Goal: Communication & Community: Answer question/provide support

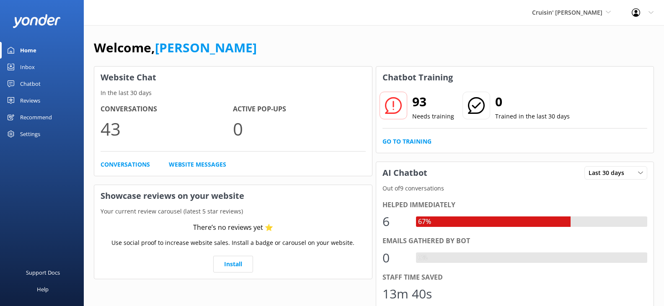
scroll to position [152, 0]
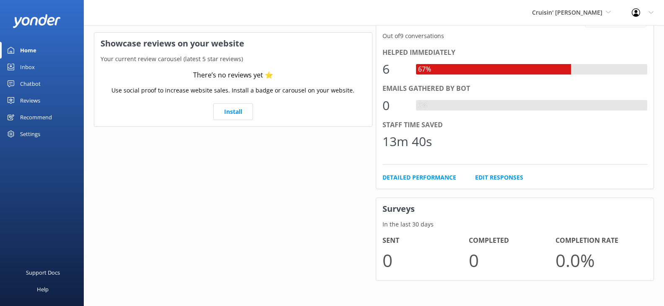
click at [18, 64] on link "Inbox" at bounding box center [42, 67] width 84 height 17
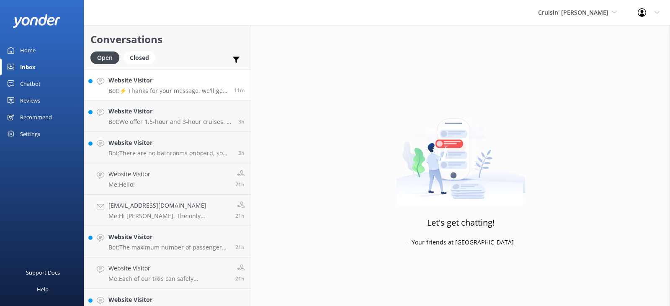
click at [173, 90] on p "Bot: ⚡ Thanks for your message, we'll get back to you as soon as we can. You're…" at bounding box center [167, 91] width 119 height 8
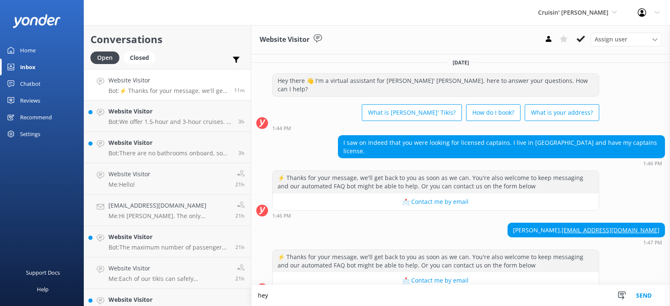
scroll to position [3, 0]
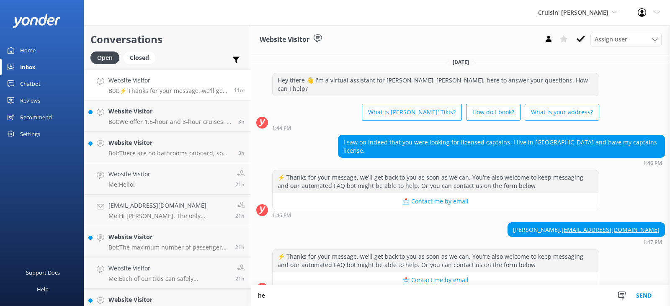
type textarea "h"
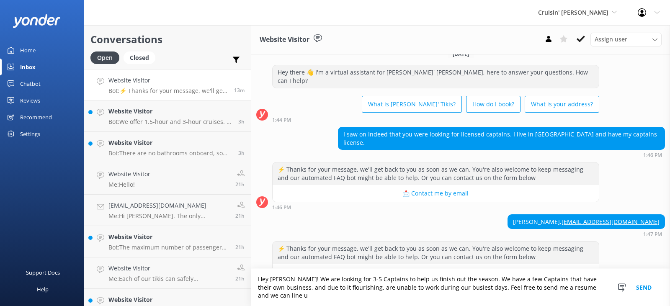
scroll to position [20, 0]
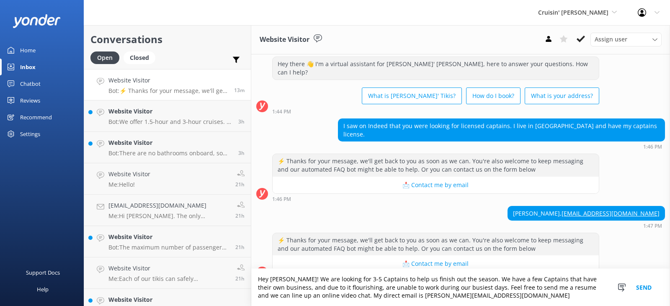
type textarea "Hey [PERSON_NAME]! We are looking for 3-5 Captains to help us finish out the se…"
click at [643, 287] on button "Send" at bounding box center [643, 287] width 31 height 37
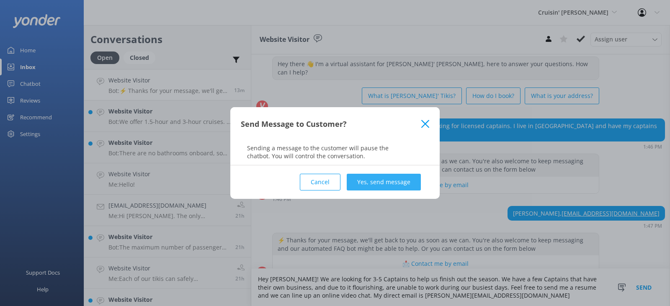
click at [377, 179] on button "Yes, send message" at bounding box center [384, 182] width 74 height 17
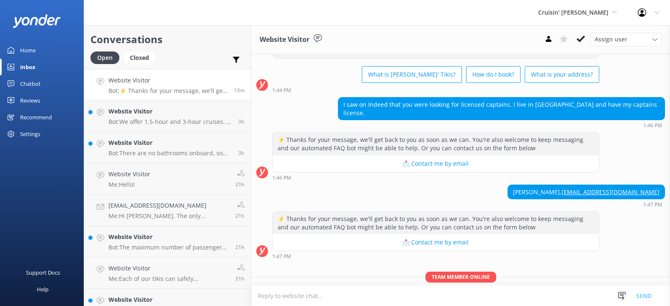
scroll to position [74, 0]
